Goal: Register for event/course

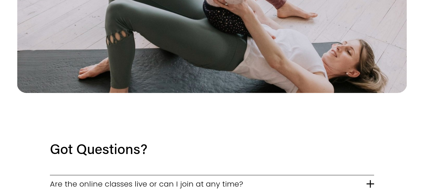
scroll to position [1193, 0]
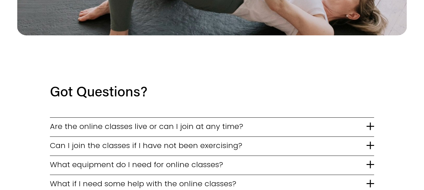
click at [173, 121] on span "Are the online classes live or can I join at any time?" at bounding box center [208, 126] width 317 height 11
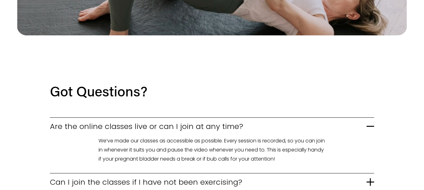
click at [202, 121] on span "Are the online classes live or can I join at any time?" at bounding box center [208, 126] width 317 height 11
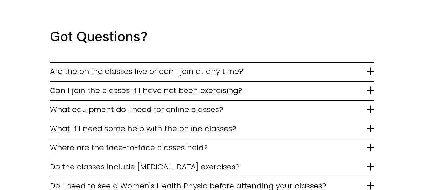
scroll to position [1255, 0]
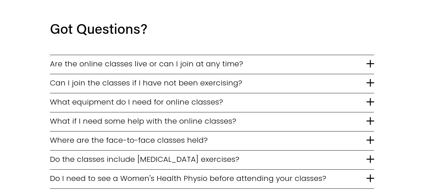
click at [206, 97] on span "What equipment do I need for online classes?" at bounding box center [208, 102] width 317 height 11
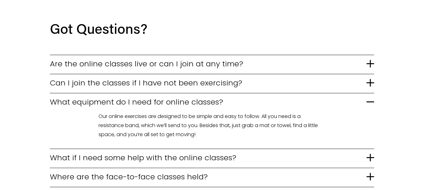
click at [202, 97] on span "What equipment do I need for online classes?" at bounding box center [208, 102] width 317 height 11
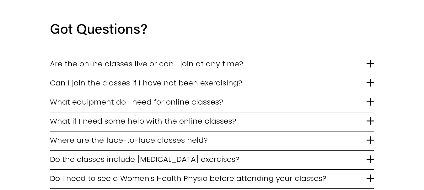
click at [146, 135] on span "Where are the face-to-face classes held?" at bounding box center [208, 140] width 317 height 11
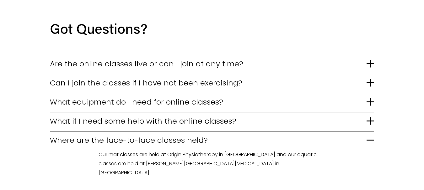
click at [146, 135] on span "Where are the face-to-face classes held?" at bounding box center [208, 140] width 317 height 11
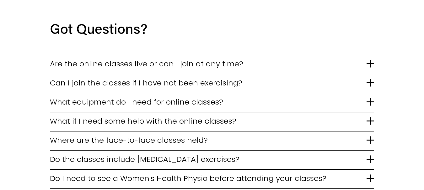
click at [225, 154] on span "Do the classes include pelvic floor exercises?" at bounding box center [208, 159] width 317 height 11
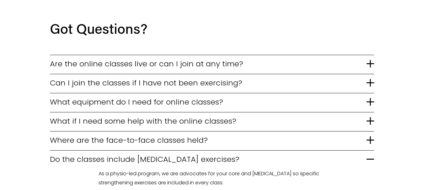
click at [234, 154] on span "Do the classes include pelvic floor exercises?" at bounding box center [208, 159] width 317 height 11
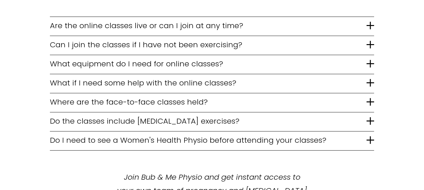
scroll to position [1318, 0]
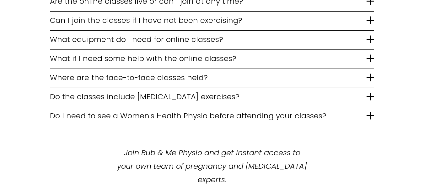
click at [252, 110] on span "Do I need to see a Women's Health Physio before attending your classes?" at bounding box center [208, 115] width 317 height 11
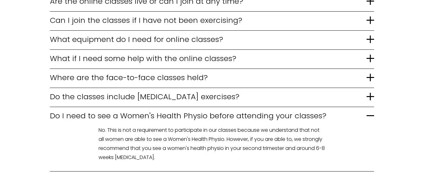
click at [265, 107] on button "Do I need to see a Women's Health Physio before attending your classes?" at bounding box center [212, 116] width 324 height 19
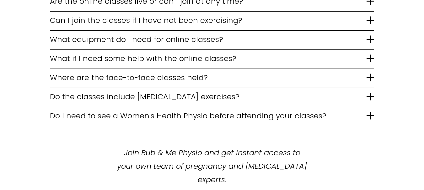
click at [243, 110] on span "Do I need to see a Women's Health Physio before attending your classes?" at bounding box center [208, 115] width 317 height 11
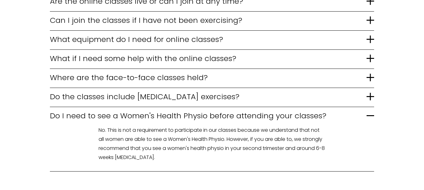
click at [243, 110] on span "Do I need to see a Women's Health Physio before attending your classes?" at bounding box center [208, 115] width 317 height 11
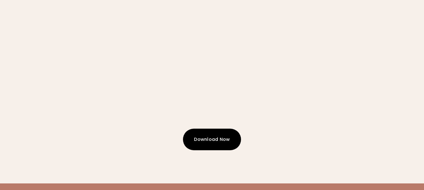
scroll to position [1695, 0]
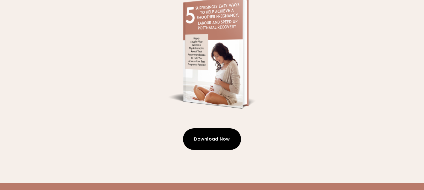
click at [213, 129] on button "Download Now" at bounding box center [212, 140] width 58 height 22
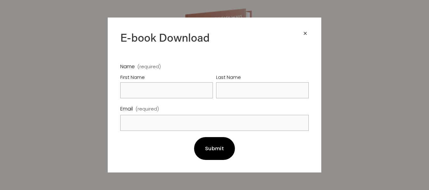
click at [303, 32] on div "×" at bounding box center [305, 33] width 7 height 7
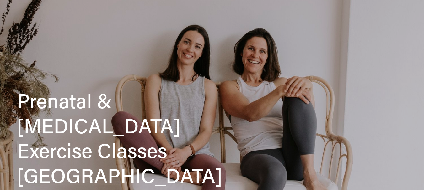
scroll to position [0, 0]
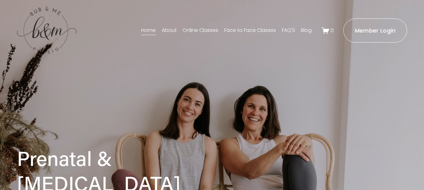
click at [244, 29] on link "Face to Face Classes" at bounding box center [250, 31] width 52 height 10
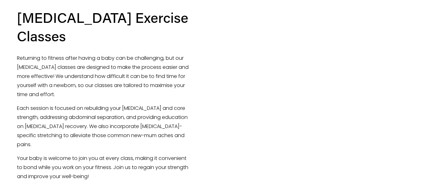
scroll to position [816, 0]
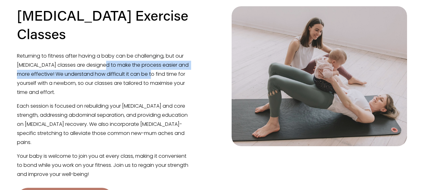
drag, startPoint x: 108, startPoint y: 59, endPoint x: 149, endPoint y: 62, distance: 41.6
click at [149, 62] on p "Returning to fitness after having a baby can be challenging, but our [MEDICAL_D…" at bounding box center [104, 74] width 175 height 45
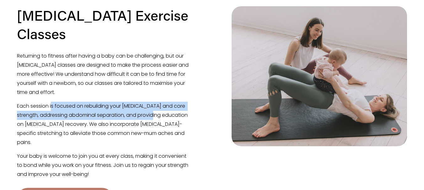
drag, startPoint x: 52, startPoint y: 98, endPoint x: 159, endPoint y: 102, distance: 107.1
click at [159, 102] on p "Each session is focused on rebuilding your pelvic floor and core strength, addr…" at bounding box center [104, 124] width 175 height 45
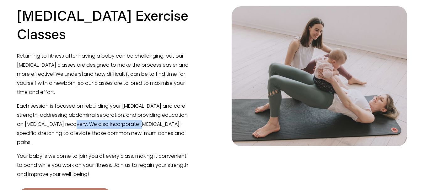
drag, startPoint x: 79, startPoint y: 116, endPoint x: 148, endPoint y: 117, distance: 69.4
click at [148, 117] on p "Each session is focused on rebuilding your pelvic floor and core strength, addr…" at bounding box center [104, 124] width 175 height 45
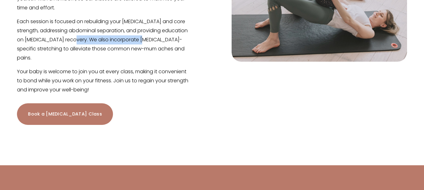
scroll to position [879, 0]
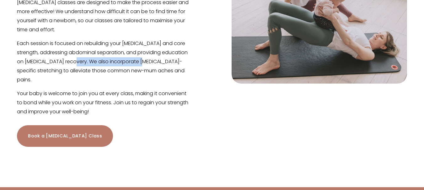
click at [74, 126] on link "Book a Postnatal Class" at bounding box center [65, 137] width 96 height 22
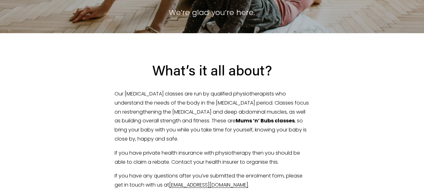
scroll to position [126, 0]
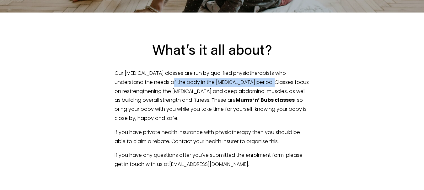
drag, startPoint x: 155, startPoint y: 85, endPoint x: 254, endPoint y: 84, distance: 99.2
click at [254, 84] on p "Our [MEDICAL_DATA] classes are run by qualified physiotherapists who understand…" at bounding box center [212, 96] width 195 height 54
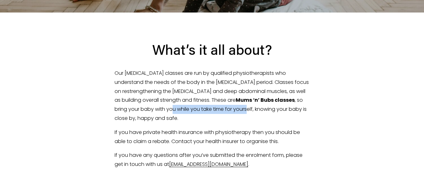
drag, startPoint x: 180, startPoint y: 110, endPoint x: 249, endPoint y: 111, distance: 69.1
click at [249, 111] on p "Our [MEDICAL_DATA] classes are run by qualified physiotherapists who understand…" at bounding box center [212, 96] width 195 height 54
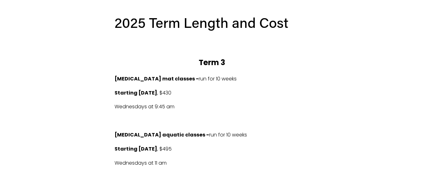
scroll to position [314, 0]
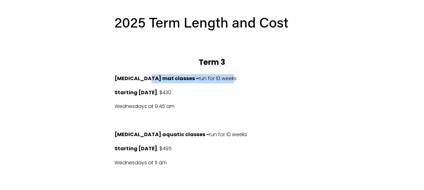
drag, startPoint x: 146, startPoint y: 79, endPoint x: 212, endPoint y: 83, distance: 66.0
click at [212, 83] on p "[MEDICAL_DATA] mat classes - run for 10 weeks" at bounding box center [212, 78] width 195 height 9
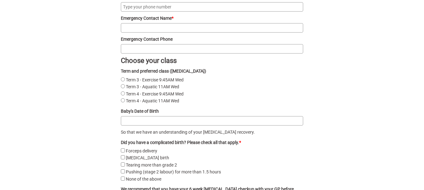
scroll to position [879, 0]
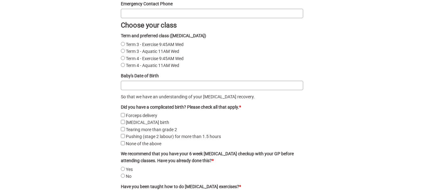
drag, startPoint x: 156, startPoint y: 104, endPoint x: 222, endPoint y: 106, distance: 66.0
click at [283, 111] on legend "Did you have a complicated birth? Please check all that apply. *" at bounding box center [212, 107] width 182 height 7
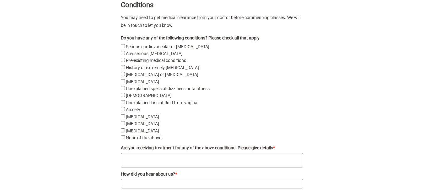
scroll to position [1247, 0]
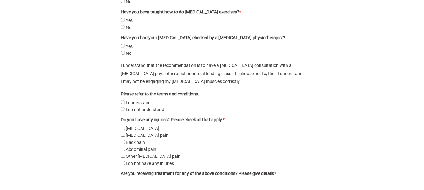
scroll to position [1067, 0]
